Goal: Information Seeking & Learning: Learn about a topic

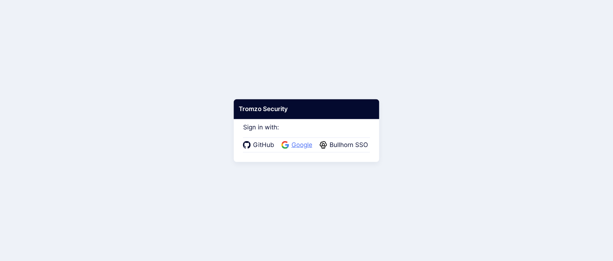
click at [294, 143] on span "Google" at bounding box center [301, 145] width 25 height 10
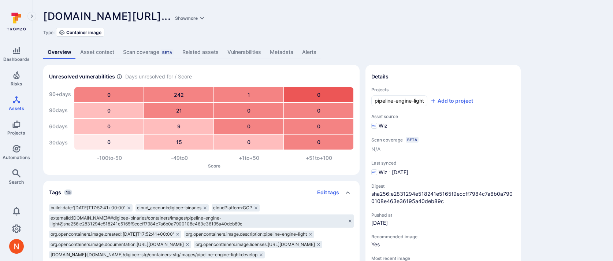
click at [244, 47] on link "Vulnerabilities" at bounding box center [244, 52] width 42 height 14
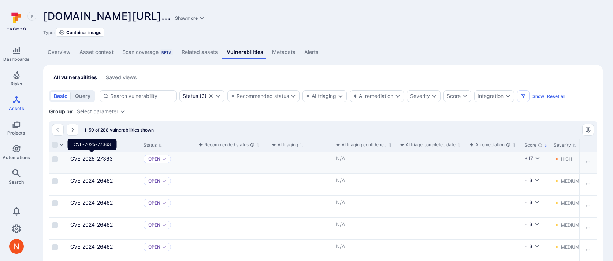
click at [101, 158] on link "CVE-2025-27363" at bounding box center [91, 158] width 42 height 6
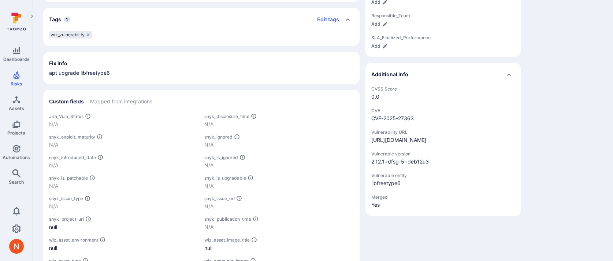
scroll to position [407, 0]
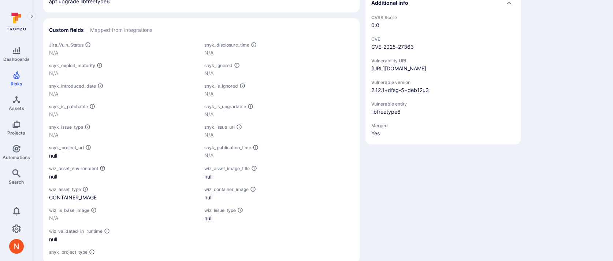
scroll to position [407, 0]
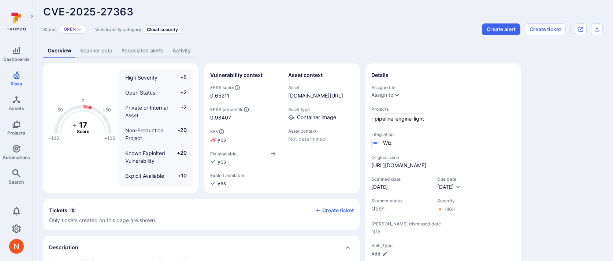
scroll to position [7, 0]
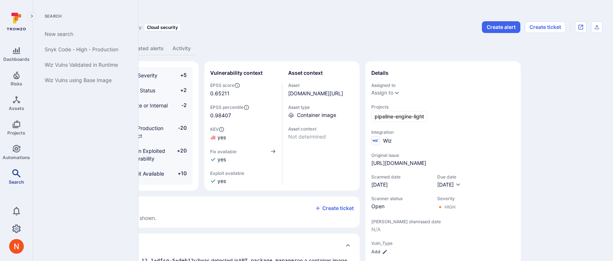
click at [21, 181] on span "Search" at bounding box center [16, 181] width 15 height 5
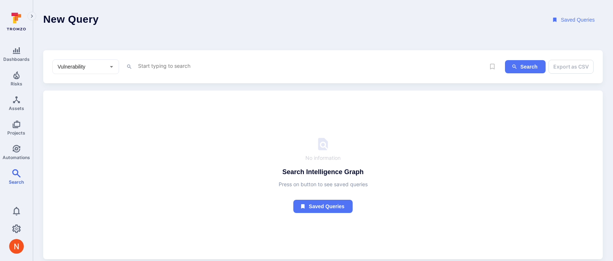
click at [107, 69] on div "Vulnerability ​" at bounding box center [85, 66] width 67 height 15
click at [158, 67] on textarea "Intelligence Graph search area" at bounding box center [311, 65] width 348 height 9
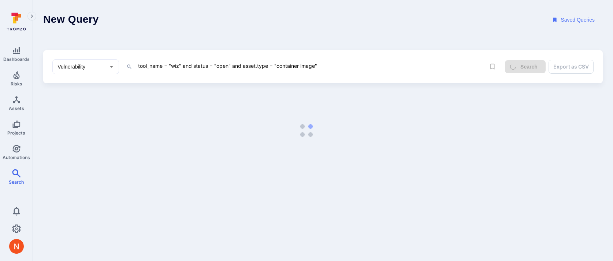
type textarea "tool_name = "wiz" and status = "open" and asset.type = "container image""
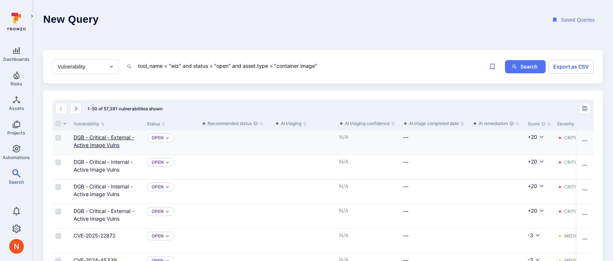
click at [92, 136] on link "DGB - Critical - External - Active Image Vulns" at bounding box center [104, 141] width 60 height 14
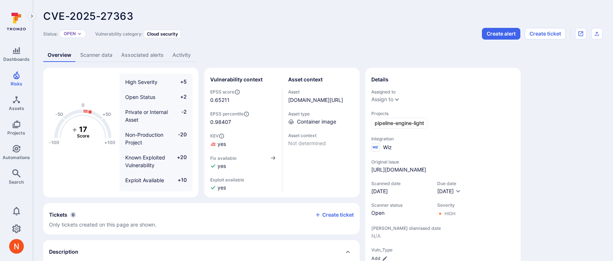
scroll to position [7, 0]
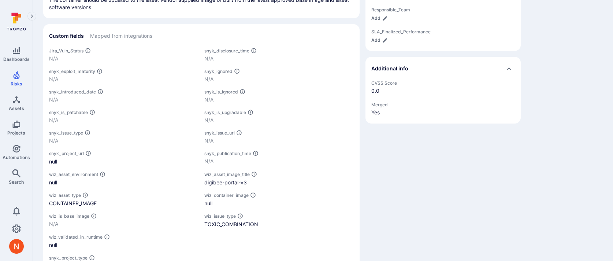
scroll to position [346, 0]
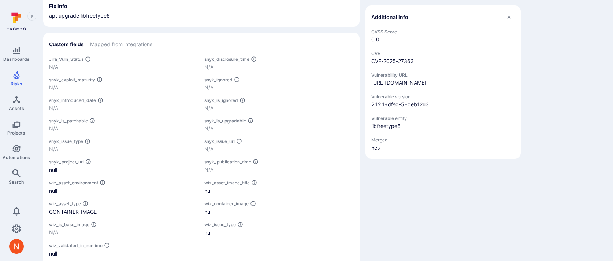
scroll to position [407, 0]
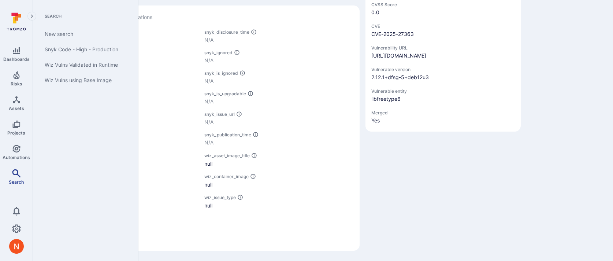
click at [22, 180] on span "Search" at bounding box center [16, 181] width 15 height 5
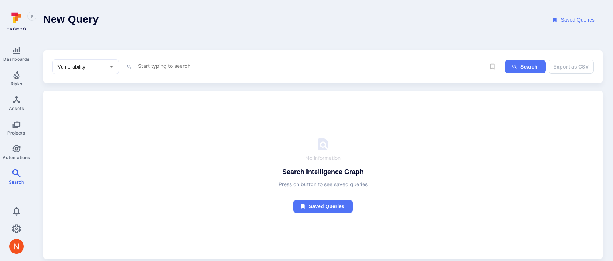
click at [144, 64] on textarea "Intelligence Graph search area" at bounding box center [311, 65] width 348 height 9
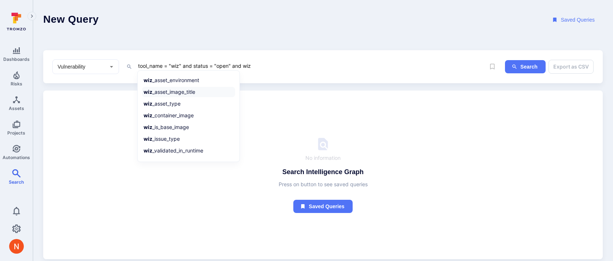
click at [178, 88] on li "wiz _asset_image_title" at bounding box center [188, 92] width 93 height 10
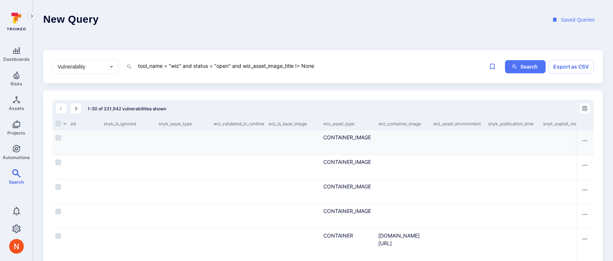
scroll to position [0, 1561]
type textarea "tool_name = "wiz" and status = "open" and wiz_asset_image_title != None"
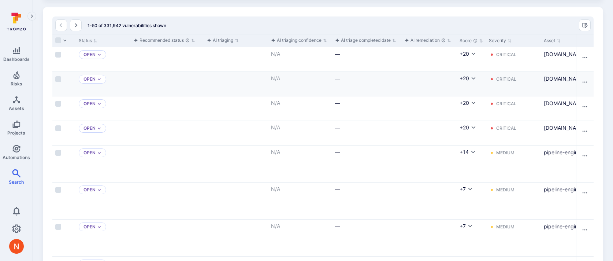
scroll to position [0, 0]
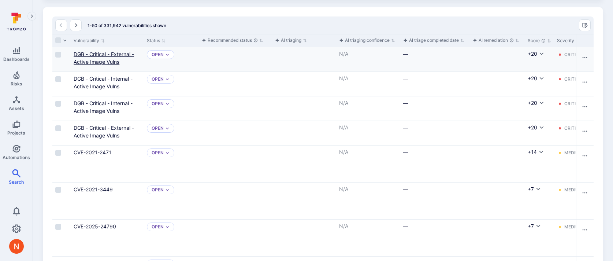
click at [81, 54] on link "DGB - Critical - External - Active Image Vulns" at bounding box center [104, 58] width 60 height 14
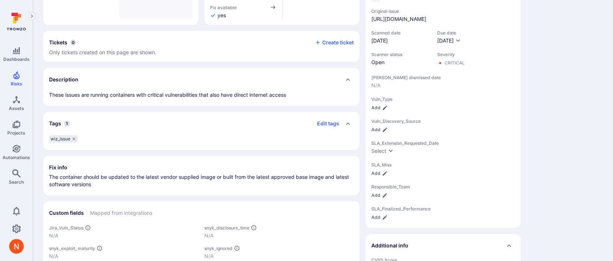
scroll to position [346, 0]
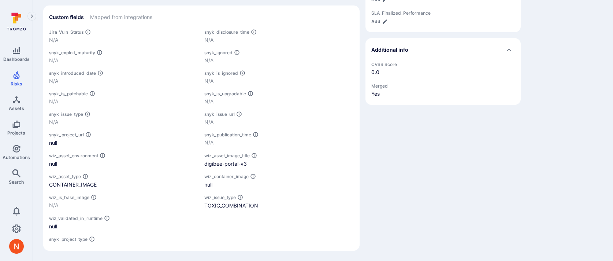
click at [226, 156] on span "wiz_asset_image_title" at bounding box center [226, 155] width 45 height 5
copy span "wiz_asset_image_title"
